Goal: Obtain resource: Download file/media

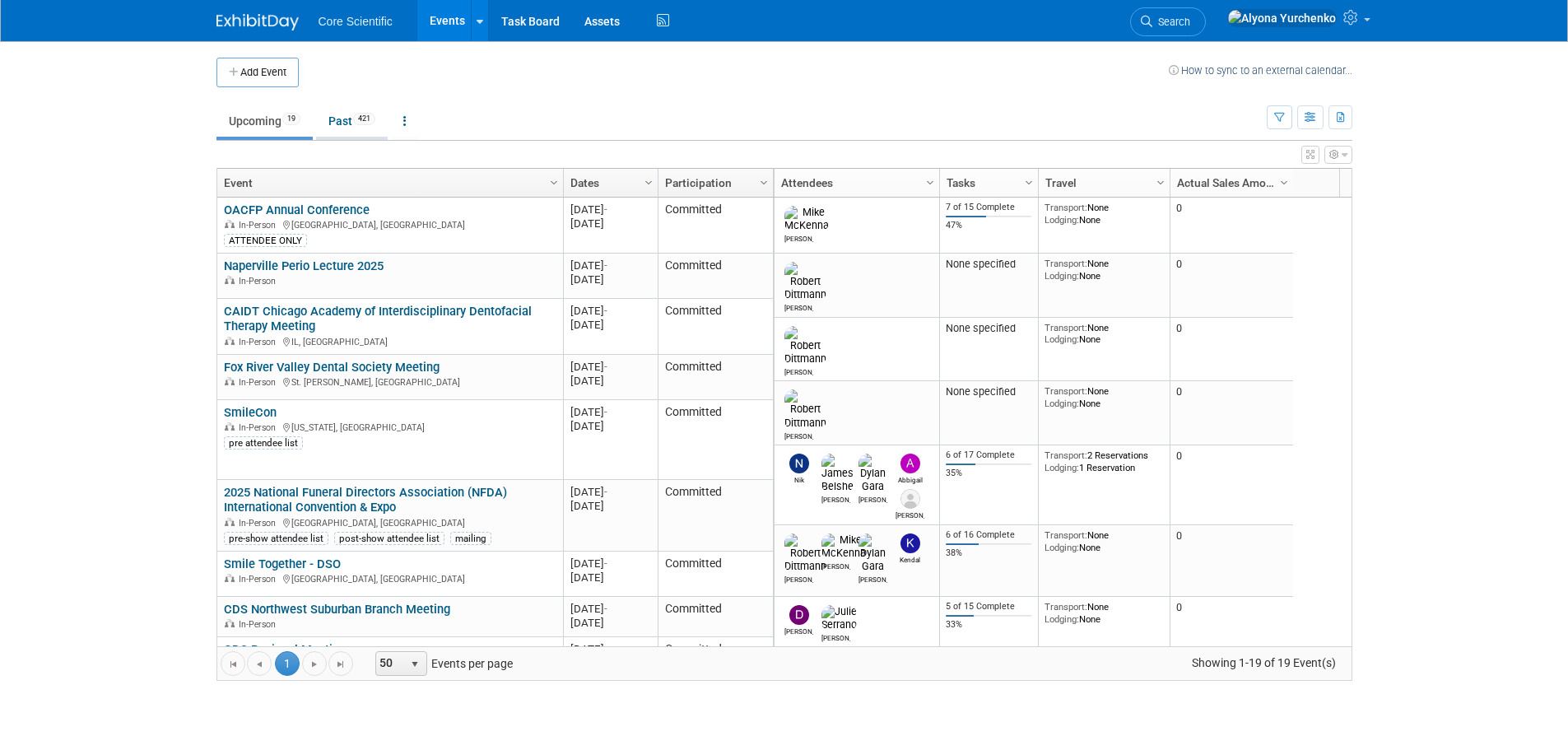
click at [365, 122] on span "421" at bounding box center [364, 119] width 22 height 12
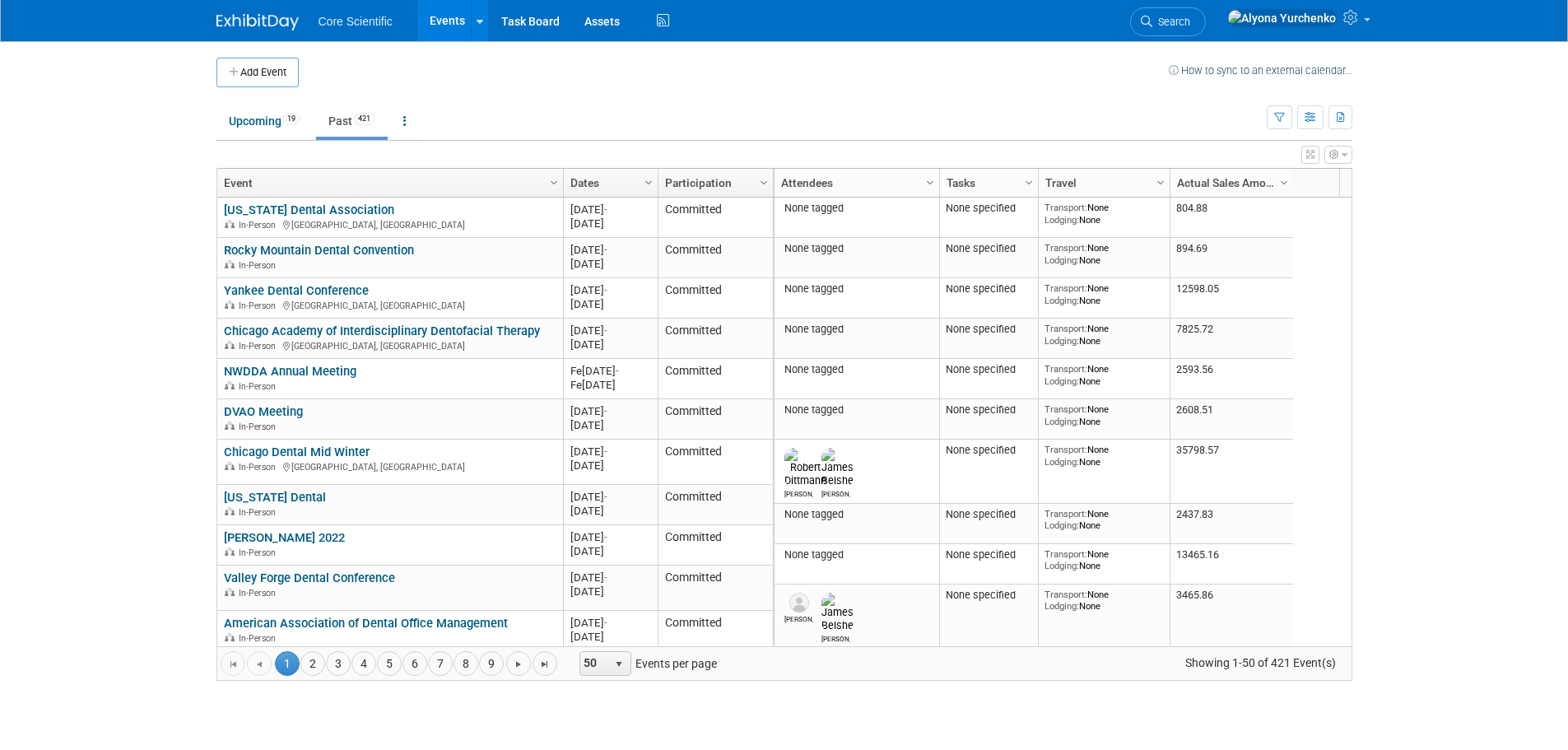
click at [600, 179] on link "Dates" at bounding box center [608, 183] width 77 height 28
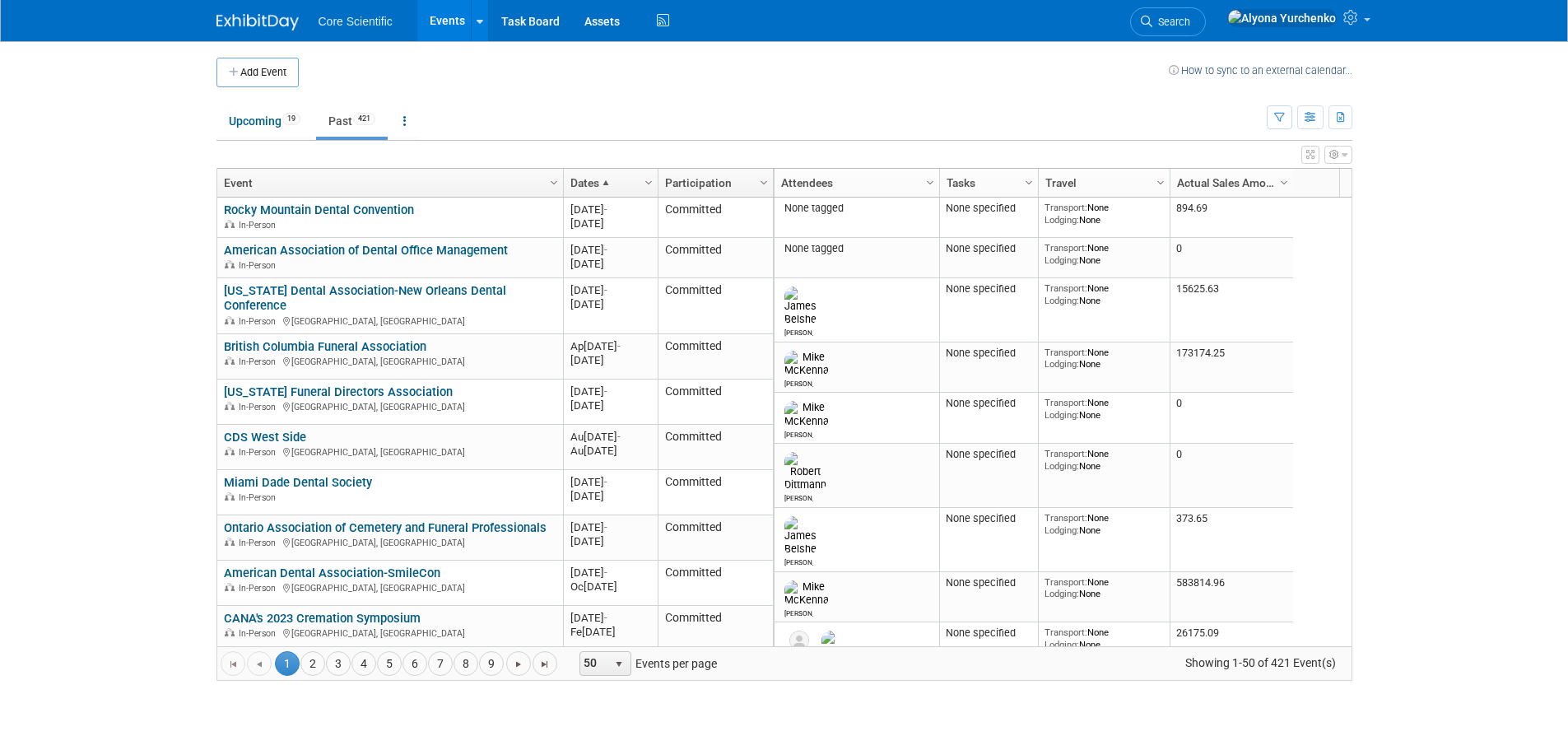
click at [600, 179] on span at bounding box center [605, 183] width 13 height 13
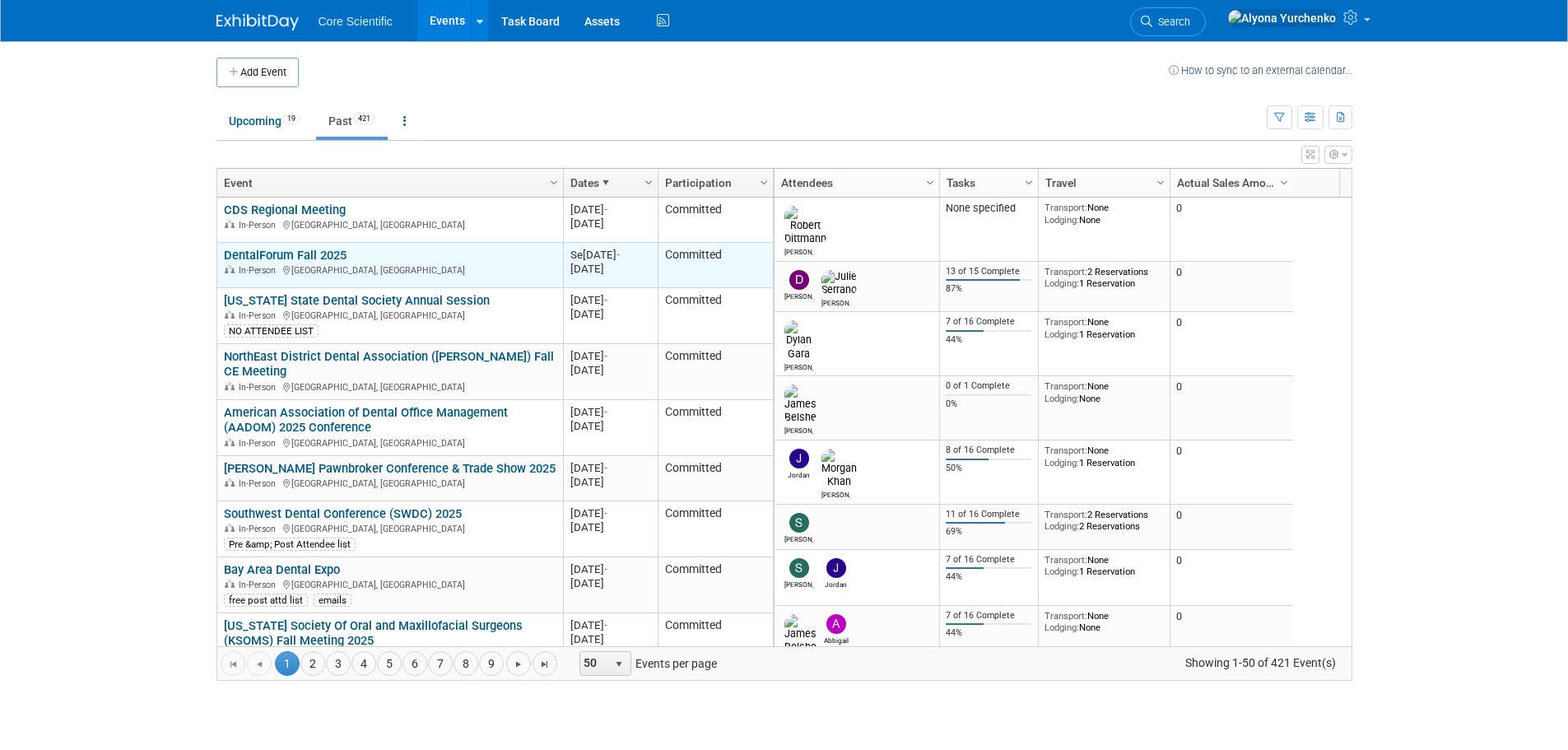
click at [284, 250] on link "DentalForum Fall 2025" at bounding box center [285, 255] width 122 height 15
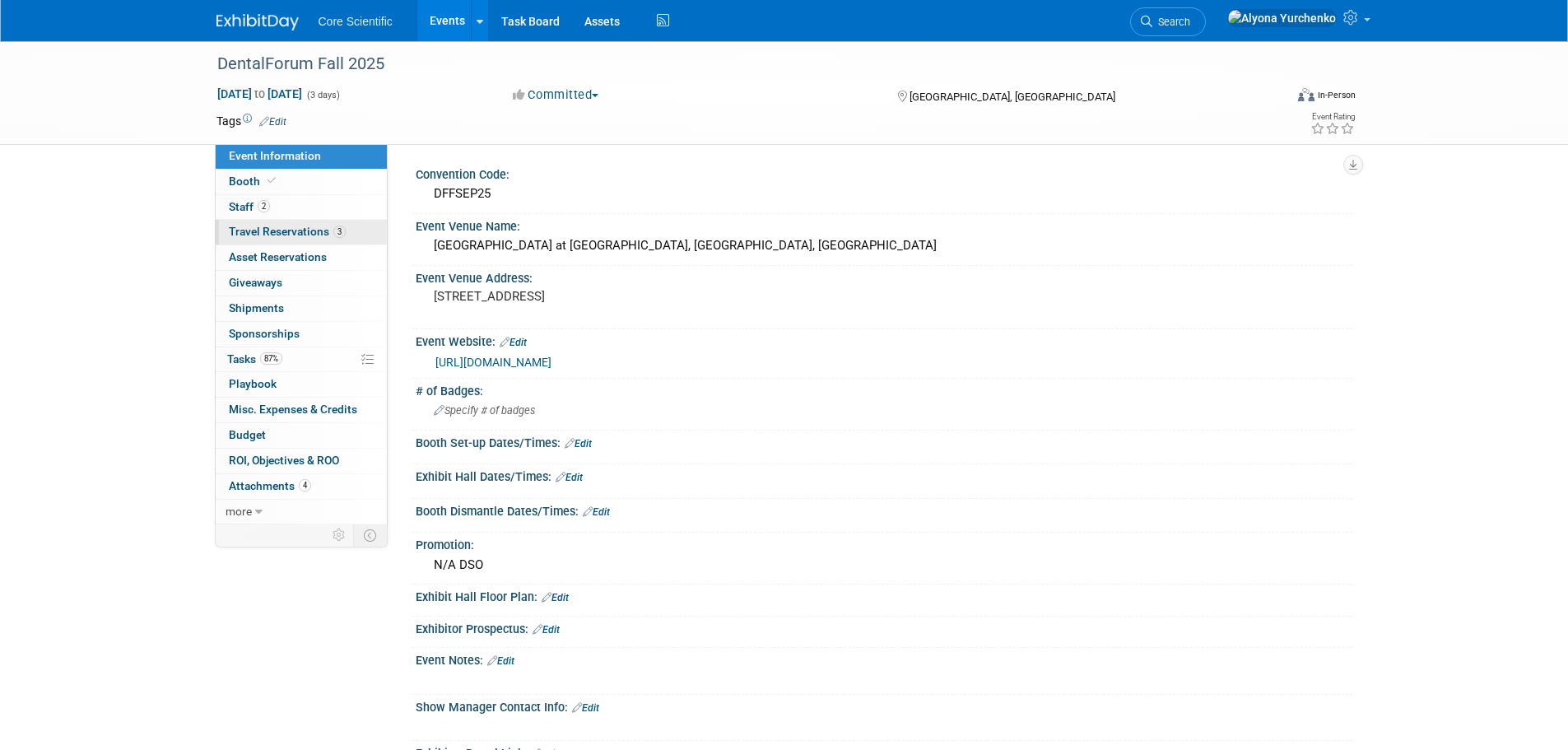
click at [285, 231] on span "Travel Reservations 3" at bounding box center [288, 231] width 117 height 13
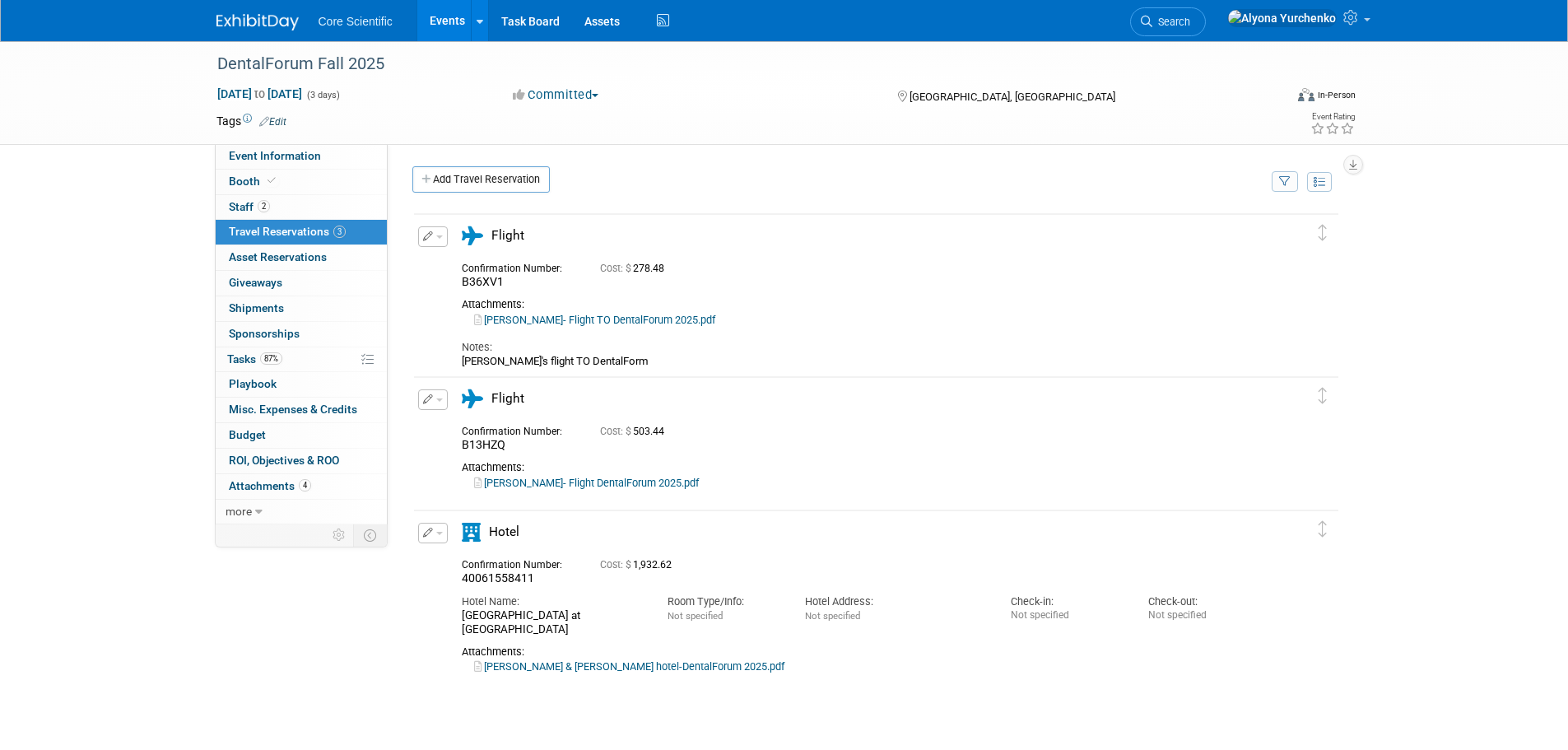
click at [589, 660] on link "Dan & Julie hotel-DentalForum 2025.pdf" at bounding box center [629, 666] width 310 height 12
